Goal: Contribute content

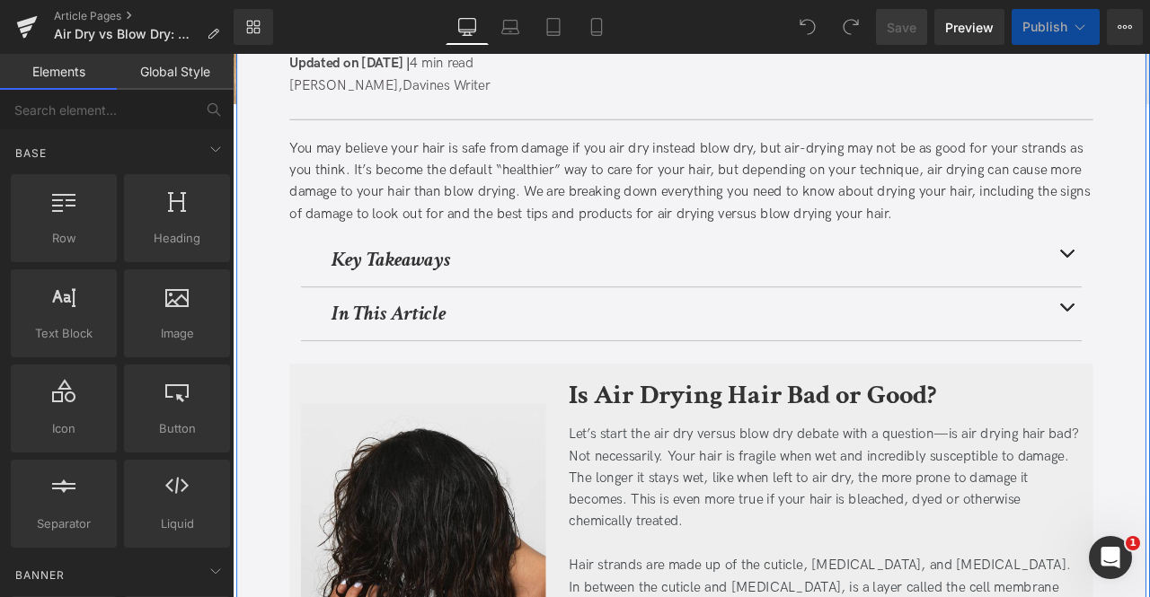
scroll to position [253, 0]
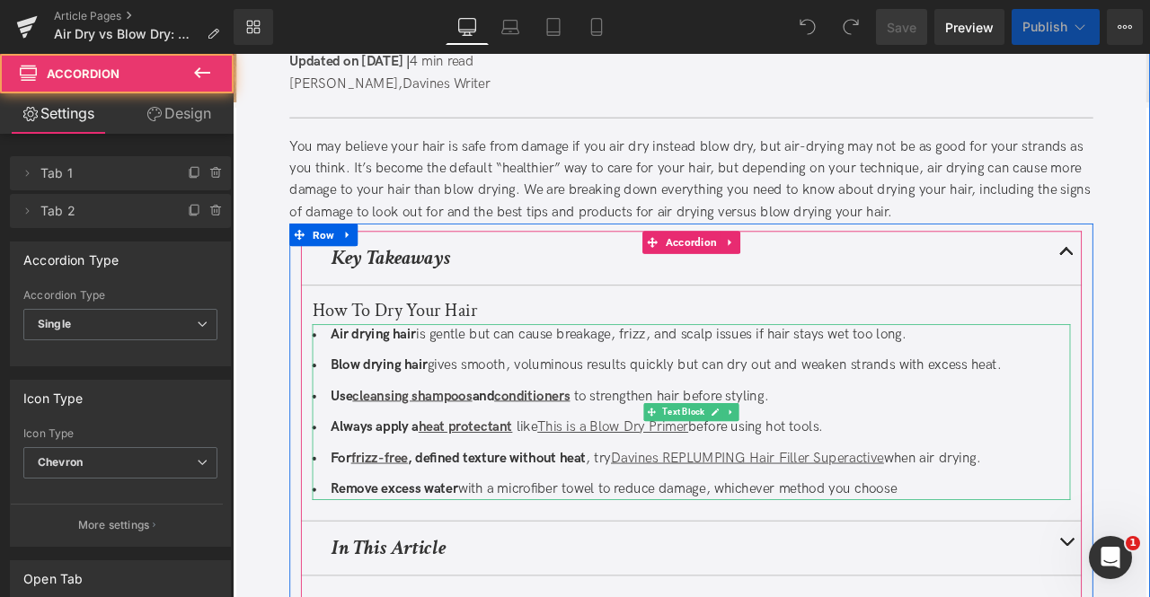
click at [1037, 576] on li "Remove excess water with a microfiber towel to reduce damage, whichever method …" at bounding box center [776, 571] width 898 height 26
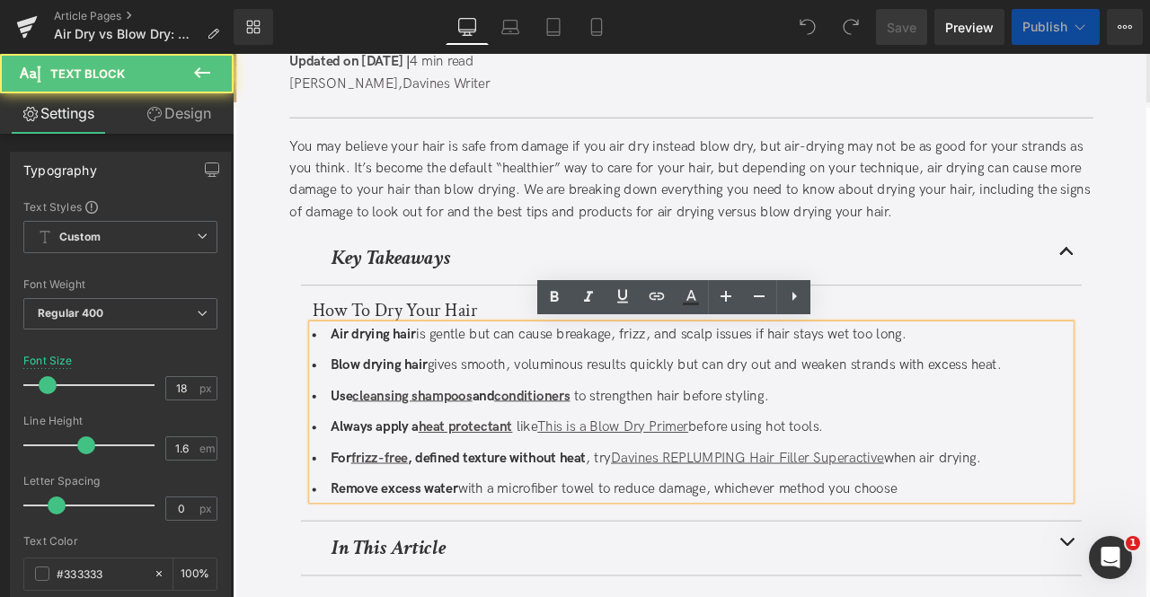
click at [1047, 574] on li "Remove excess water with a microfiber towel to reduce damage, whichever method …" at bounding box center [776, 571] width 898 height 26
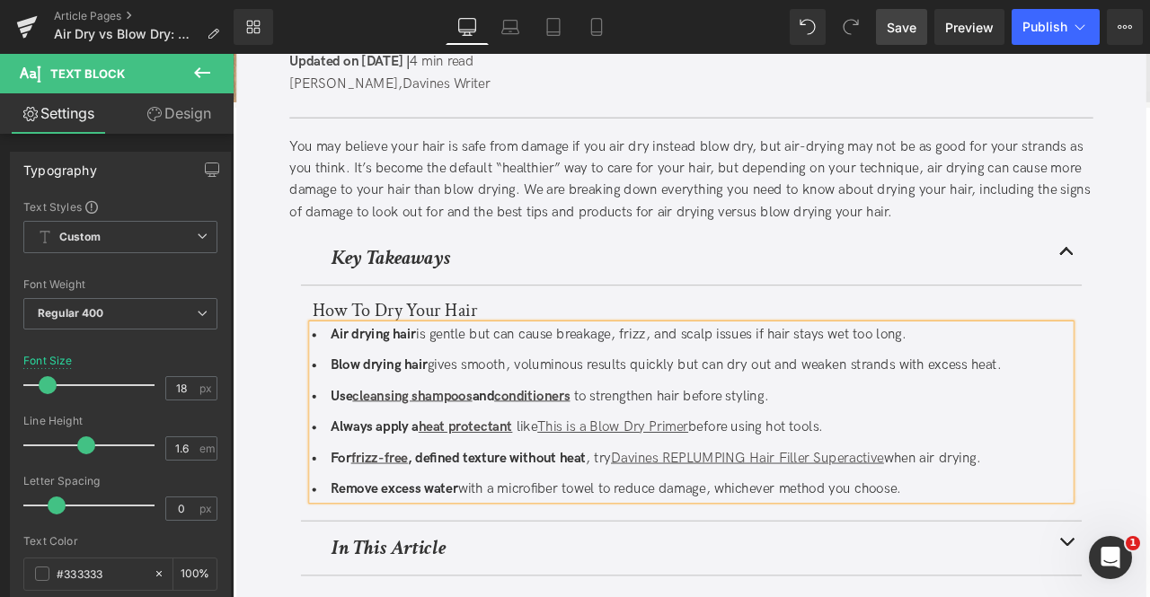
click at [916, 39] on link "Save" at bounding box center [901, 27] width 51 height 36
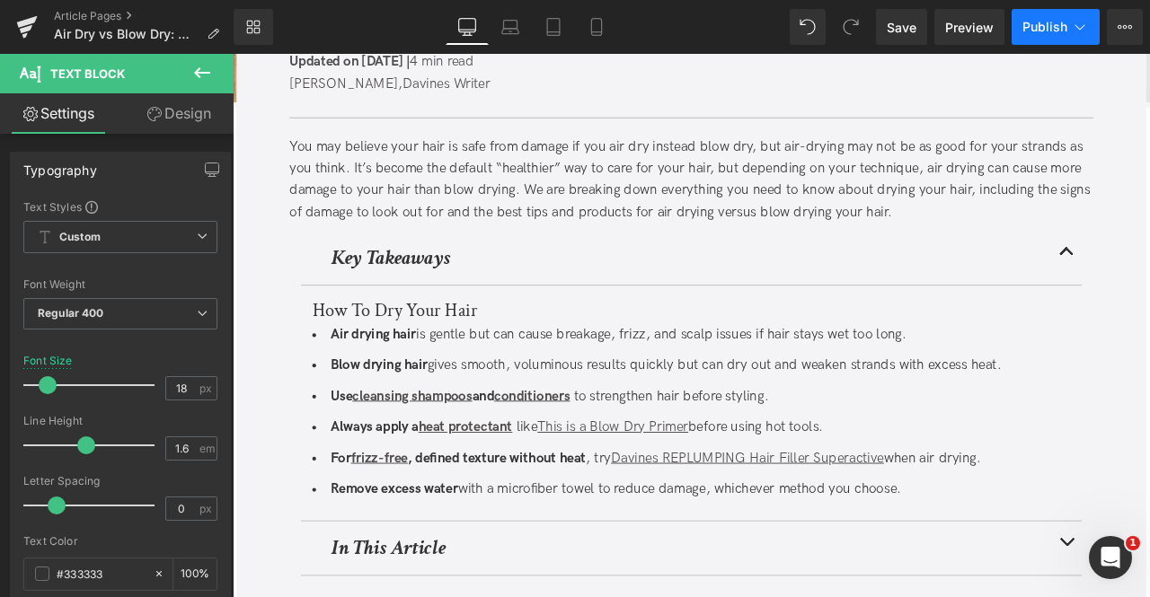
click at [1035, 24] on span "Publish" at bounding box center [1044, 27] width 45 height 14
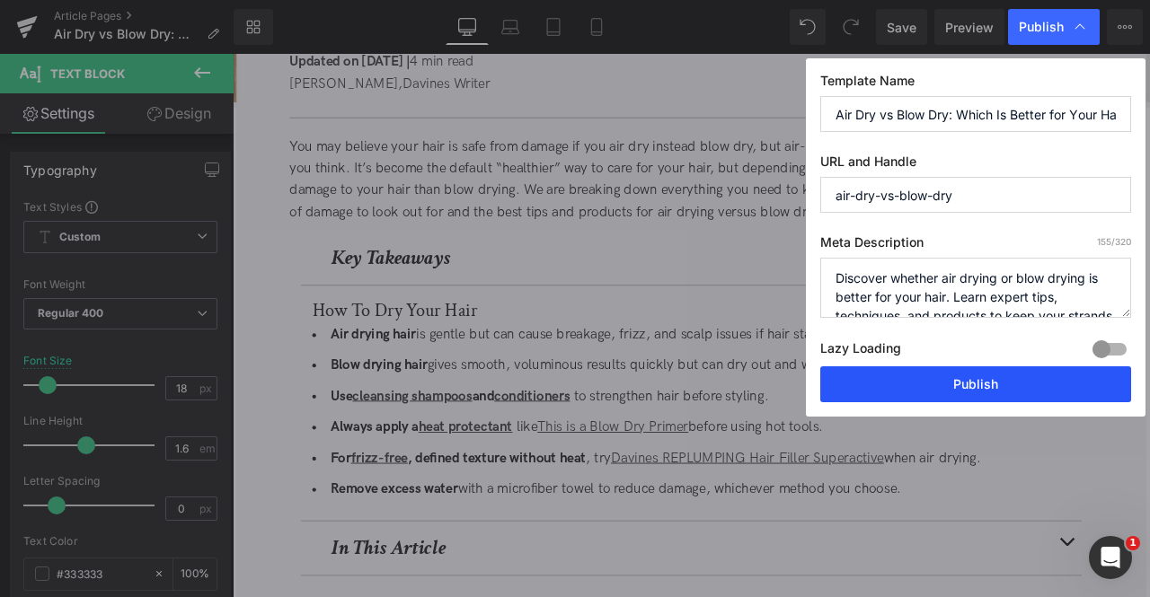
click at [838, 385] on button "Publish" at bounding box center [975, 385] width 311 height 36
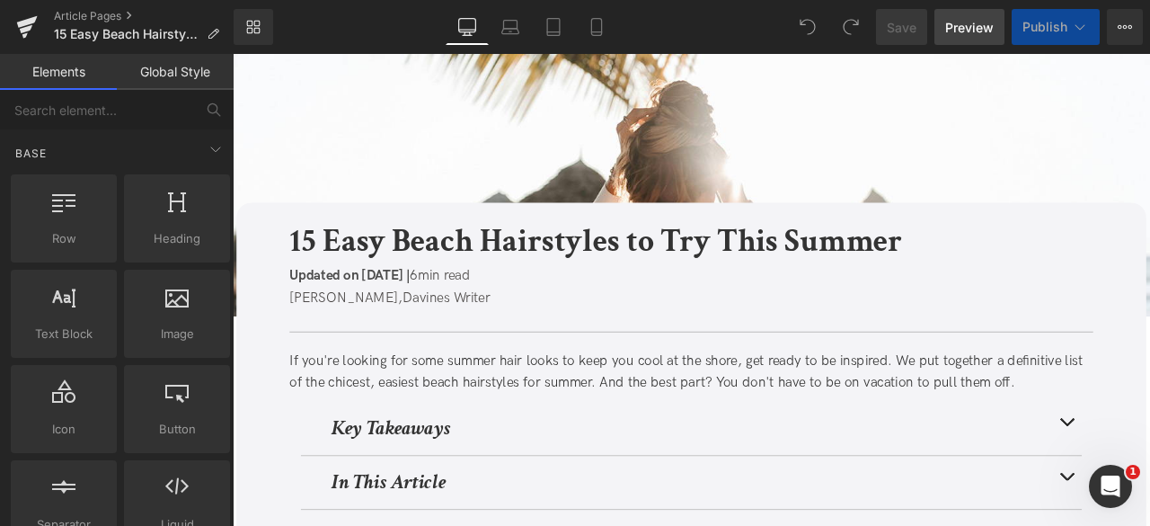
click at [974, 33] on span "Preview" at bounding box center [969, 27] width 49 height 19
